Goal: Navigation & Orientation: Find specific page/section

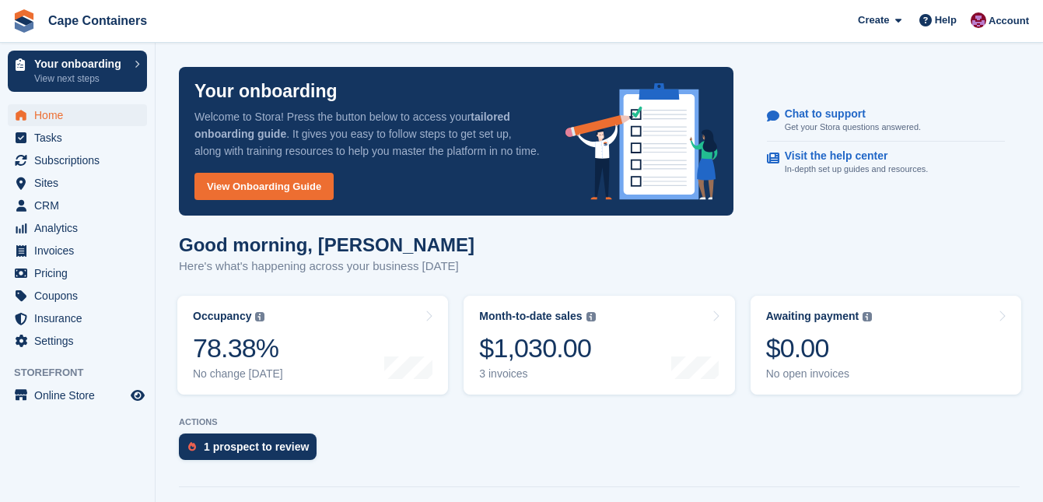
scroll to position [436, 0]
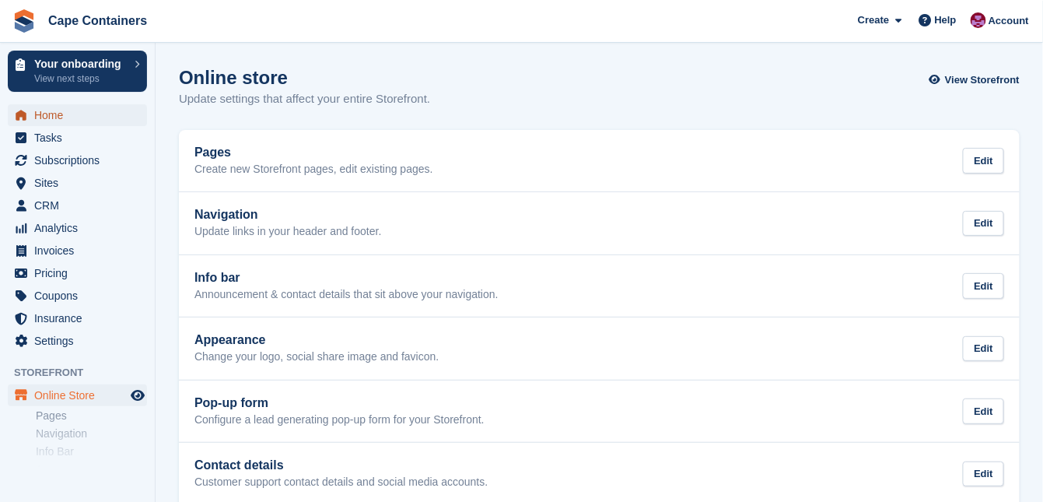
click at [76, 117] on span "Home" at bounding box center [80, 115] width 93 height 22
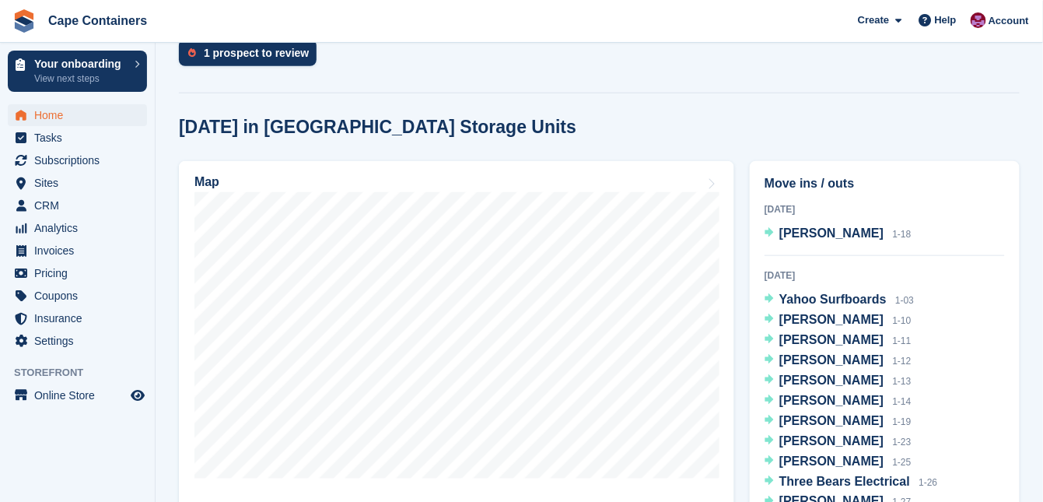
scroll to position [373, 0]
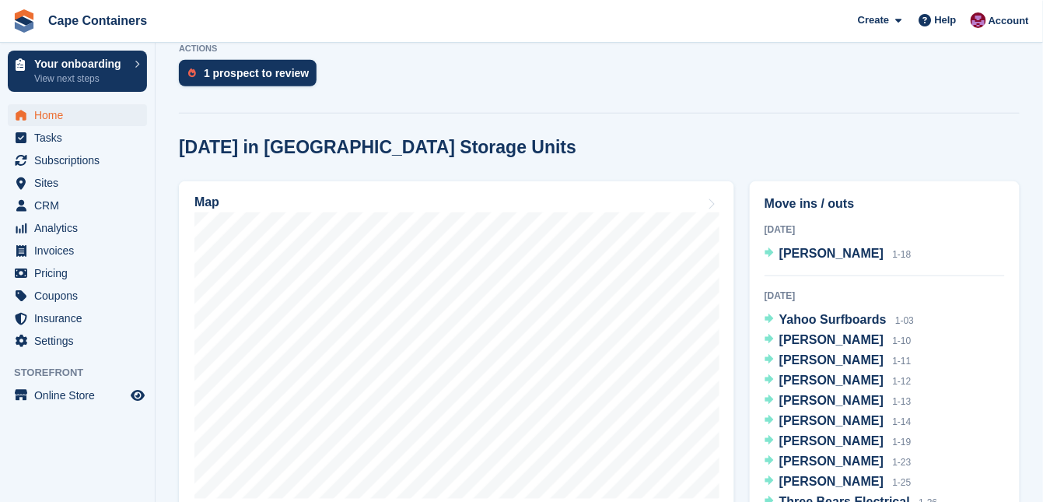
click at [712, 201] on icon at bounding box center [711, 204] width 16 height 12
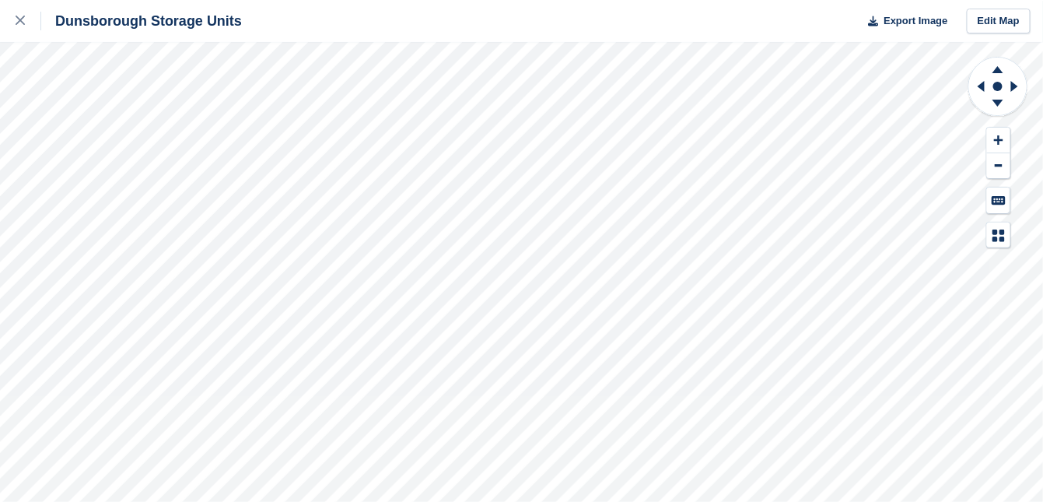
click at [1002, 99] on icon at bounding box center [998, 105] width 40 height 19
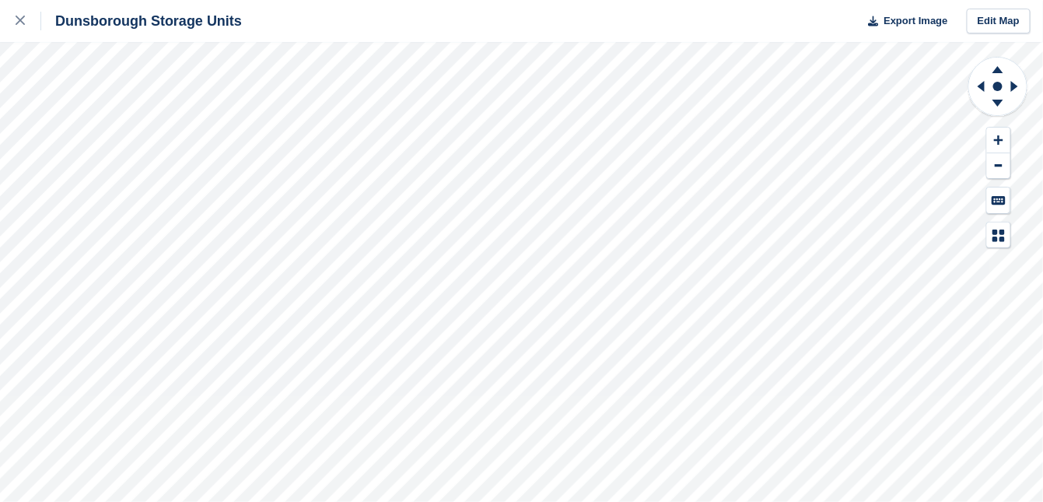
click at [1002, 99] on icon at bounding box center [998, 105] width 40 height 19
click at [995, 102] on icon at bounding box center [998, 103] width 11 height 7
click at [996, 102] on icon at bounding box center [998, 103] width 11 height 7
